Goal: Find specific page/section: Find specific page/section

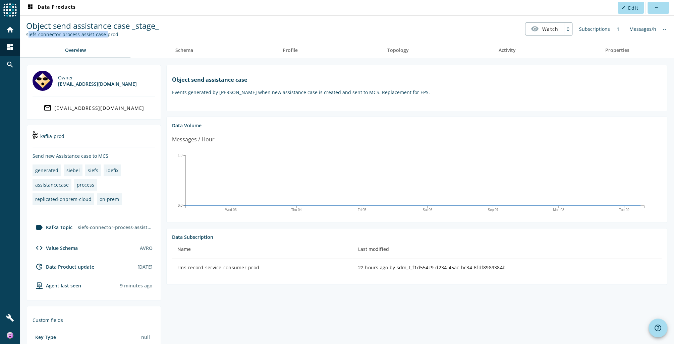
drag, startPoint x: 31, startPoint y: 36, endPoint x: 103, endPoint y: 36, distance: 71.4
click at [103, 36] on div "Object send assistance case _stage_ siefs-connector-process-assist-case-prod" at bounding box center [92, 28] width 136 height 17
copy div "siefs-connector-process-assist-case"
click at [102, 8] on span "mobiliar" at bounding box center [100, 8] width 22 height 6
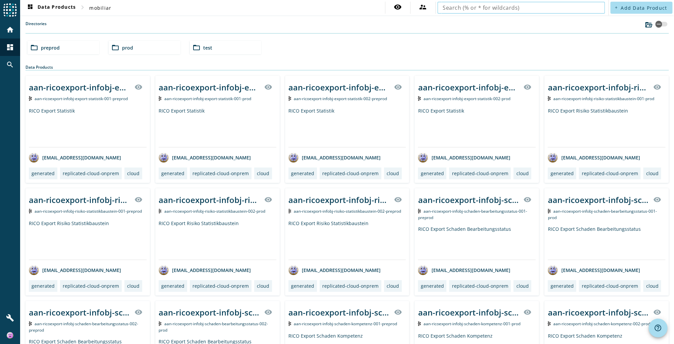
click at [458, 9] on input "text" at bounding box center [521, 8] width 157 height 8
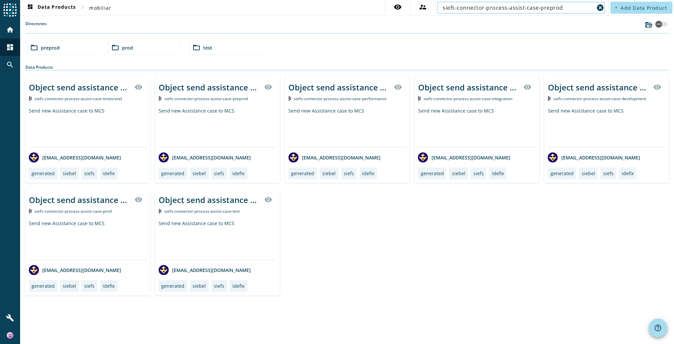
type input "siefs-connector-process-assist-case-preprod"
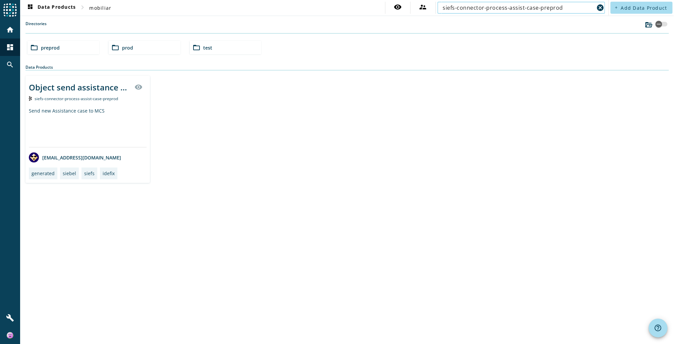
click at [55, 93] on div "Object send assistance case _stage_ visibility" at bounding box center [88, 87] width 118 height 16
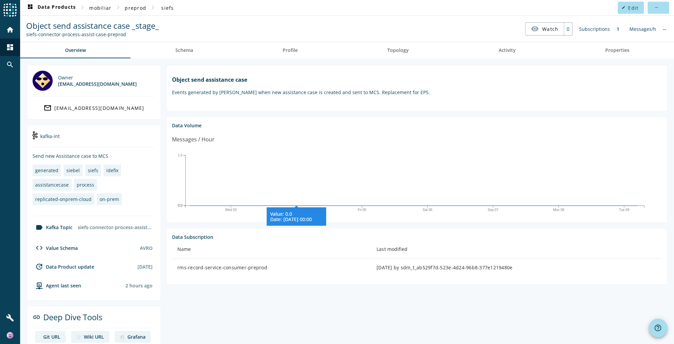
scroll to position [30, 0]
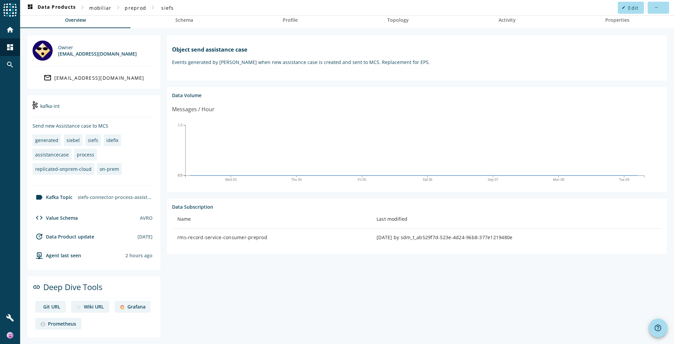
click at [132, 306] on div "Grafana" at bounding box center [136, 307] width 18 height 6
